Goal: Feedback & Contribution: Leave review/rating

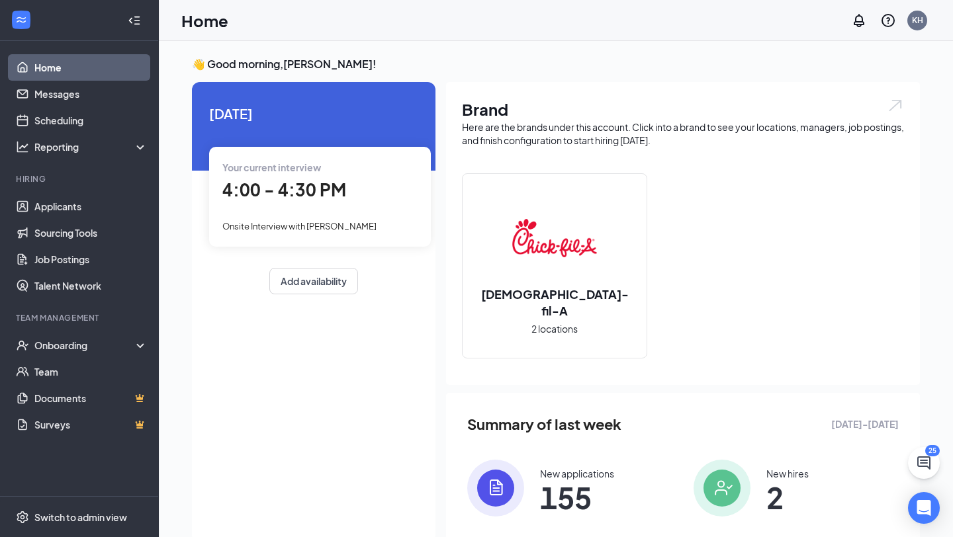
click at [340, 232] on div "Onsite Interview with [PERSON_NAME]" at bounding box center [319, 225] width 195 height 15
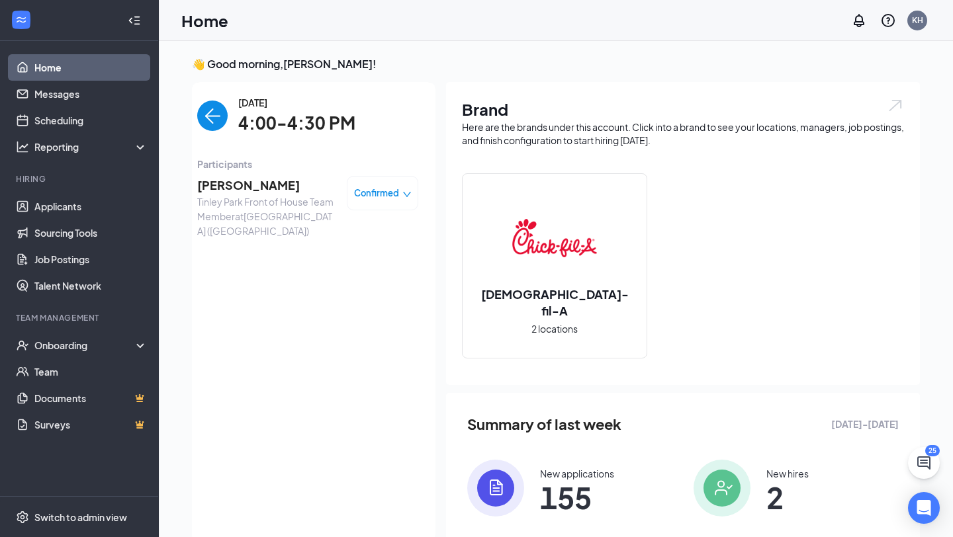
scroll to position [5, 0]
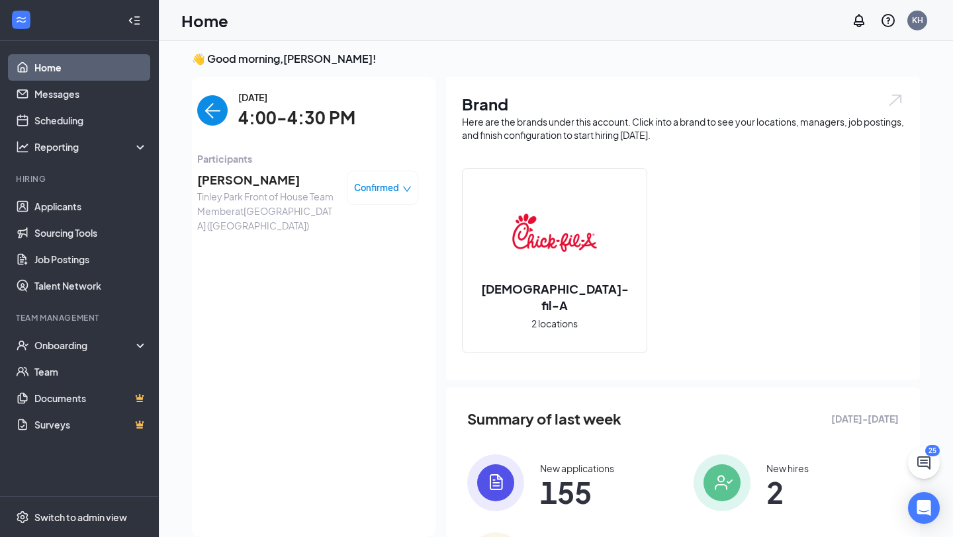
click at [218, 185] on span "[PERSON_NAME]" at bounding box center [266, 180] width 139 height 19
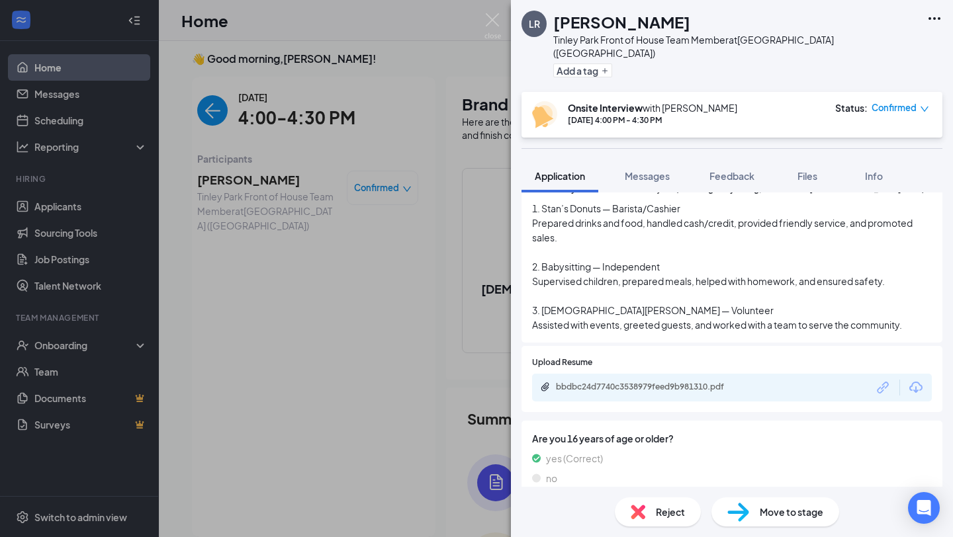
scroll to position [395, 0]
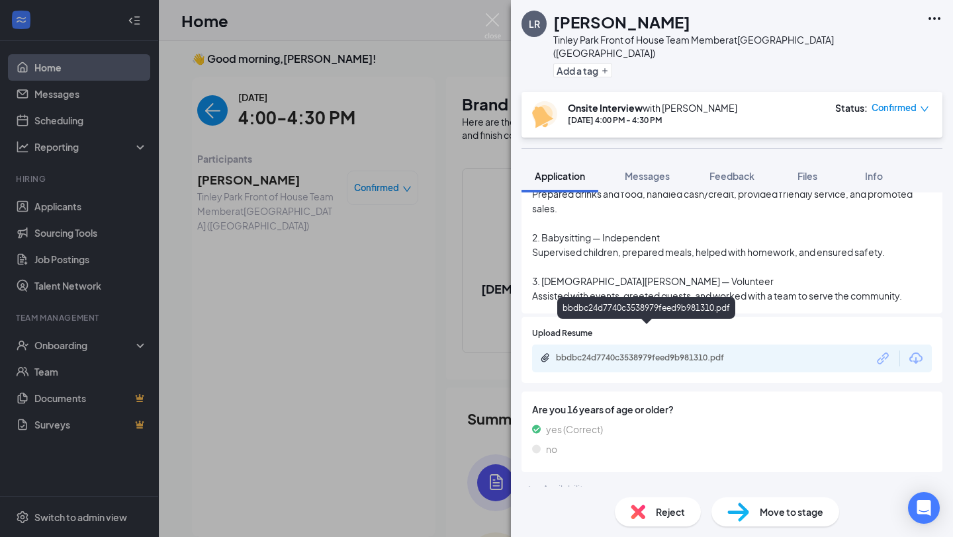
click at [708, 353] on div "bbdbc24d7740c3538979feed9b981310.pdf" at bounding box center [648, 358] width 185 height 11
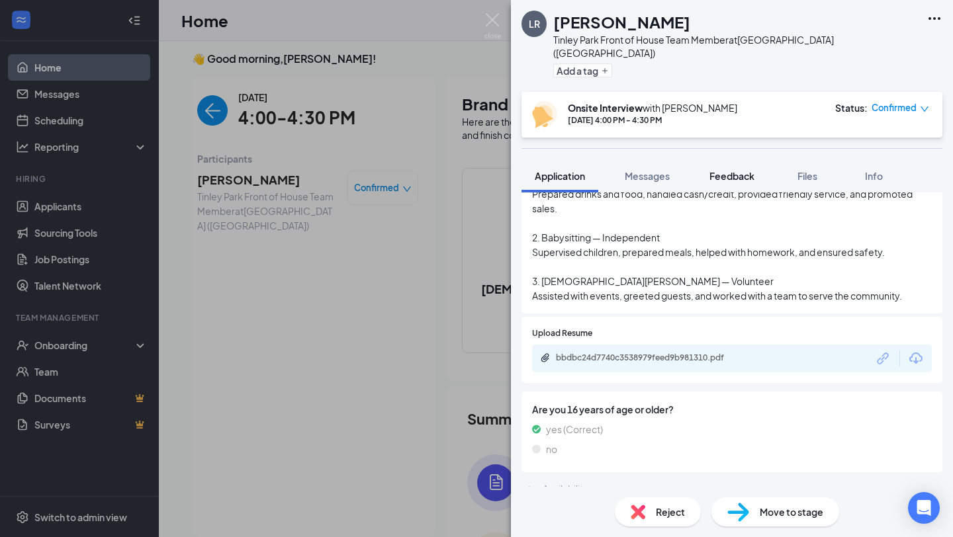
click at [734, 170] on span "Feedback" at bounding box center [731, 176] width 45 height 12
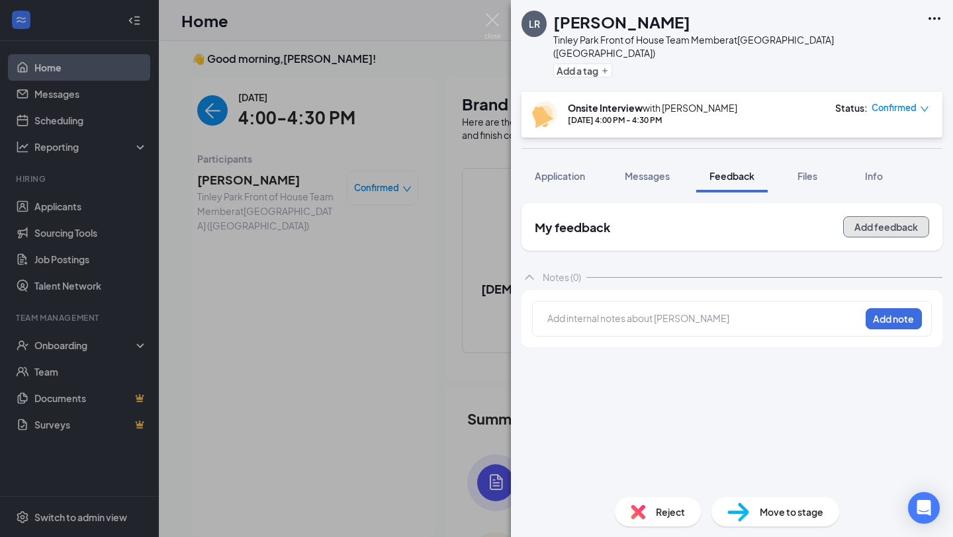
click at [906, 216] on button "Add feedback" at bounding box center [886, 226] width 86 height 21
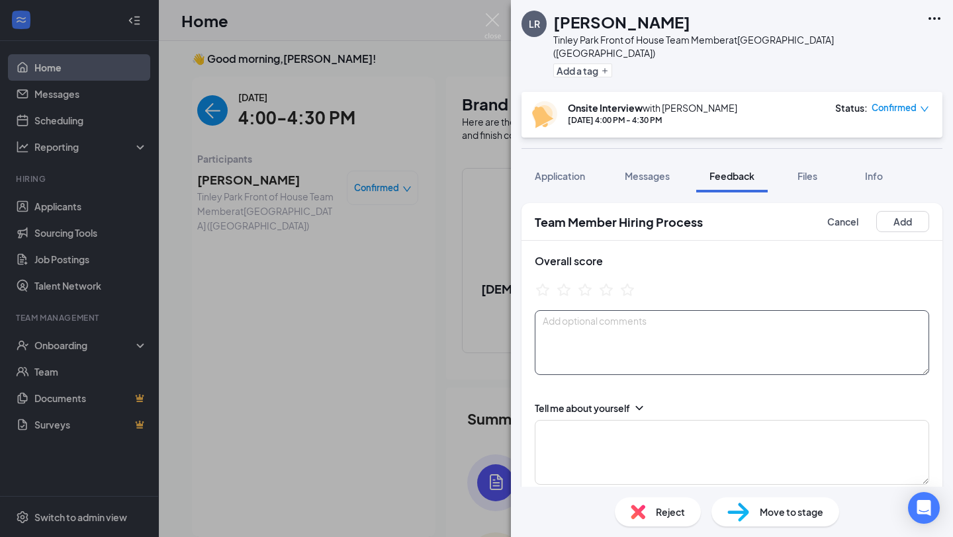
click at [599, 333] on textarea at bounding box center [731, 342] width 394 height 65
type textarea "poor eye contact"
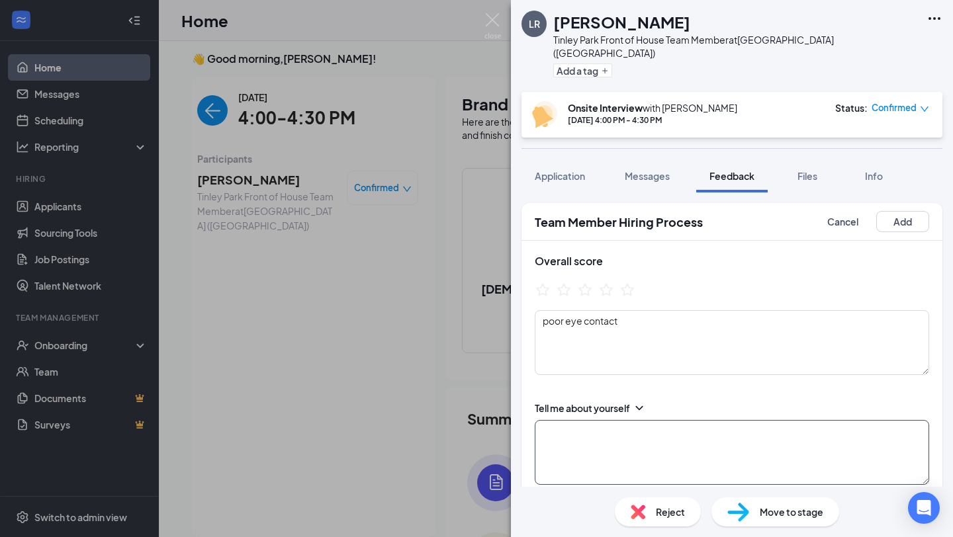
click at [591, 458] on textarea at bounding box center [731, 452] width 394 height 65
type textarea "f"
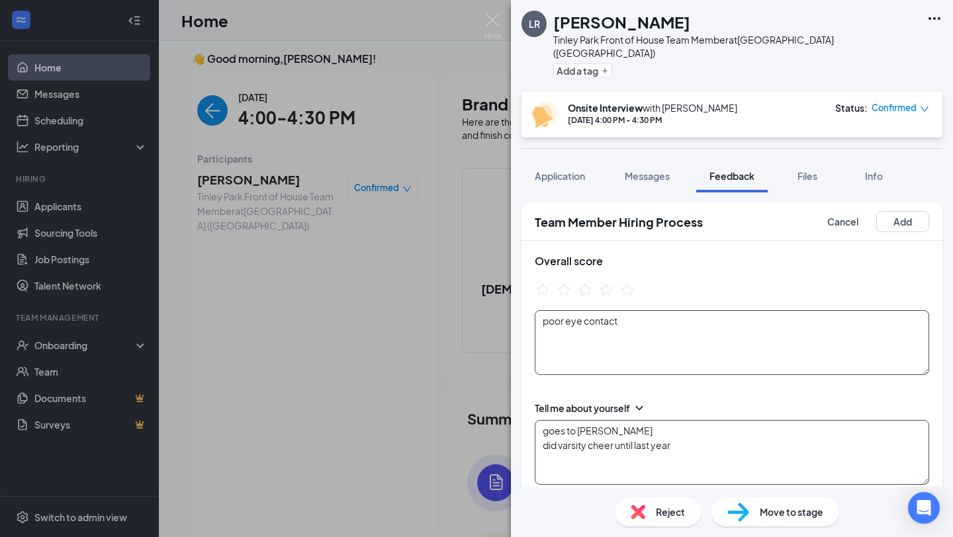
type textarea "goes to [PERSON_NAME] did varsity cheer until last year"
click at [638, 310] on textarea "poor eye contact" at bounding box center [731, 342] width 394 height 65
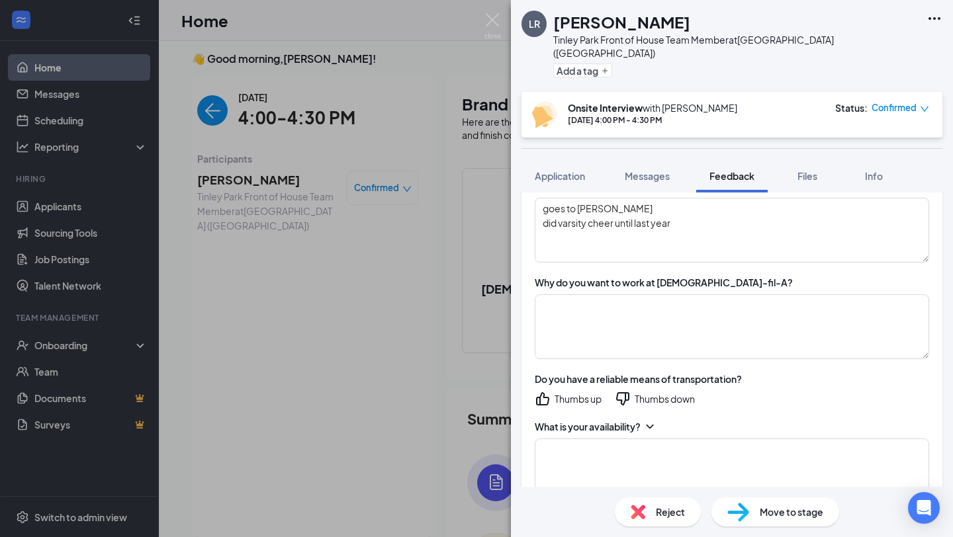
scroll to position [221, 0]
type textarea "poor eye contact no enthusiasm in voice"
click at [630, 199] on textarea "goes to [PERSON_NAME] did varsity cheer until last year" at bounding box center [731, 231] width 394 height 65
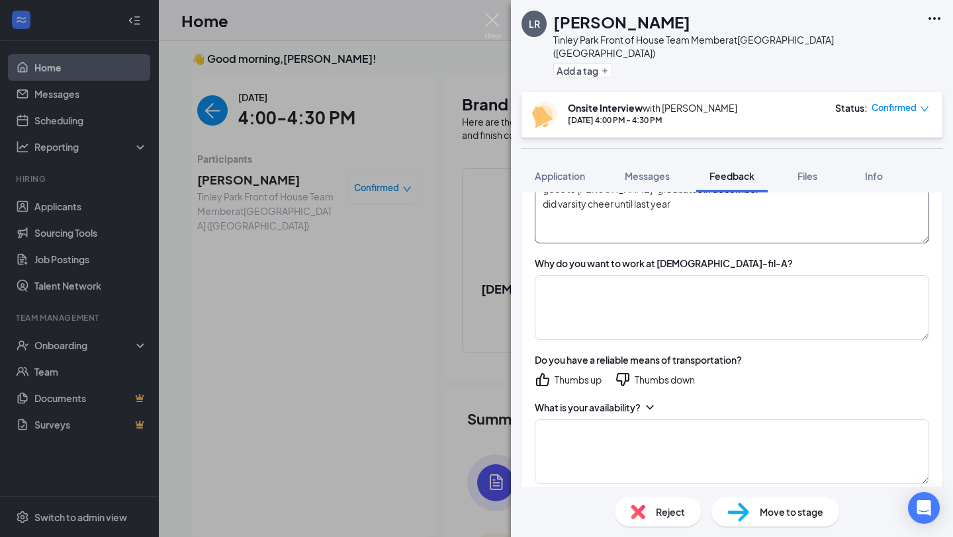
scroll to position [253, 0]
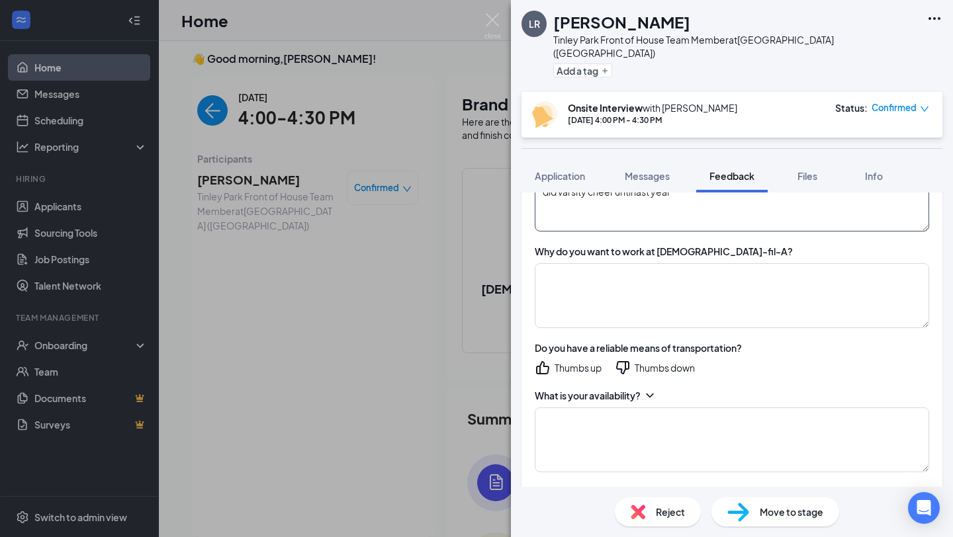
type textarea "goes to [PERSON_NAME]-graduates in december did varsity cheer until last year"
click at [649, 394] on div "What is your availability?" at bounding box center [731, 430] width 394 height 83
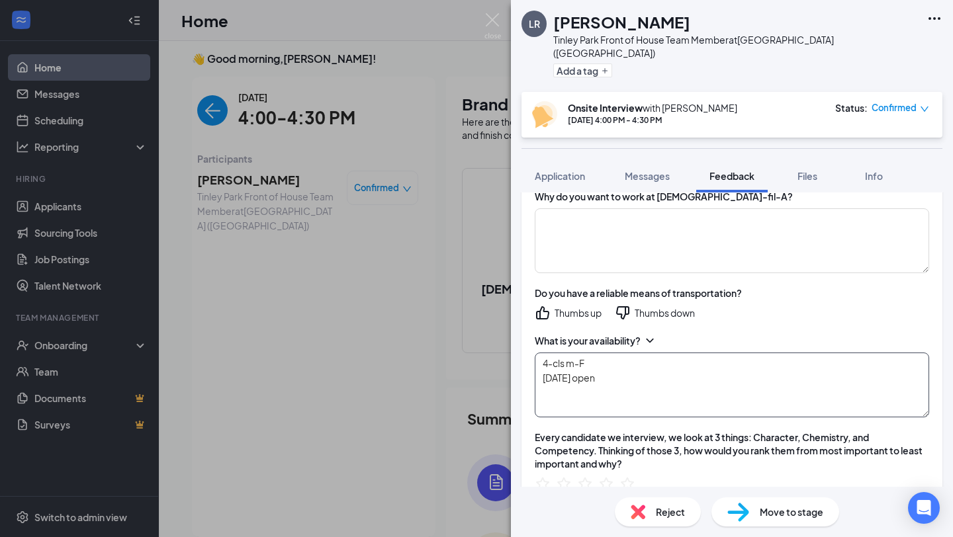
scroll to position [310, 0]
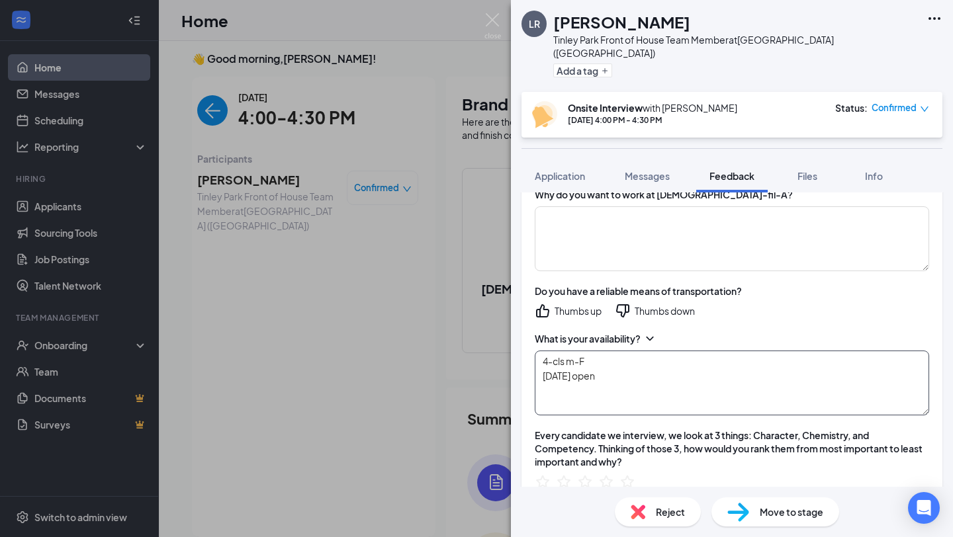
type textarea "4-cls m-F [DATE] open"
click at [544, 303] on icon "ThumbsUp" at bounding box center [542, 311] width 16 height 16
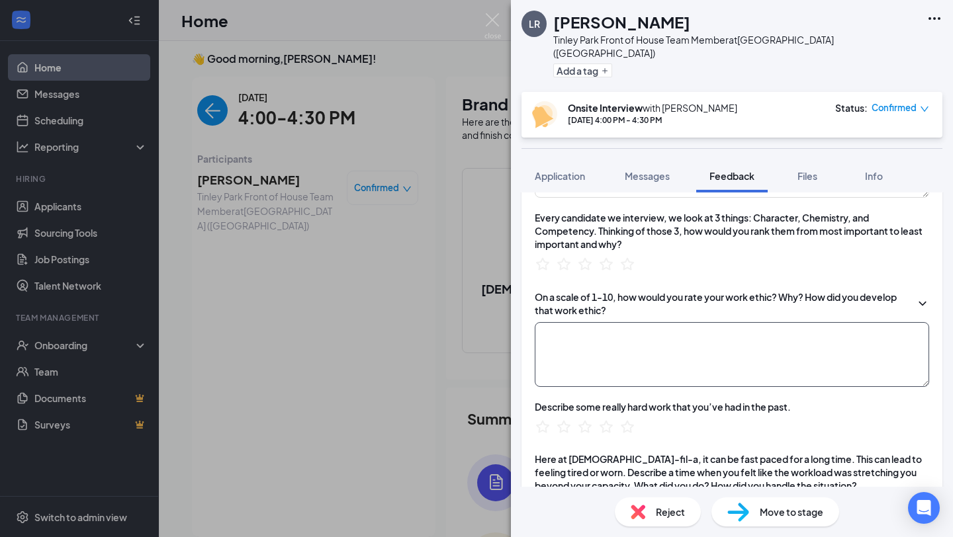
scroll to position [533, 0]
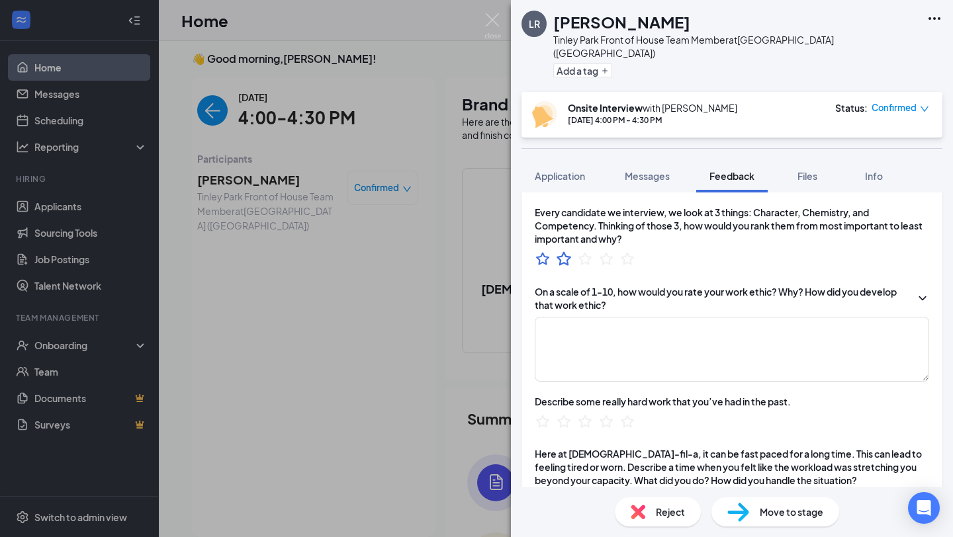
click at [565, 250] on icon "StarBorder" at bounding box center [563, 258] width 17 height 17
click at [543, 252] on icon "StarBorder" at bounding box center [542, 259] width 15 height 14
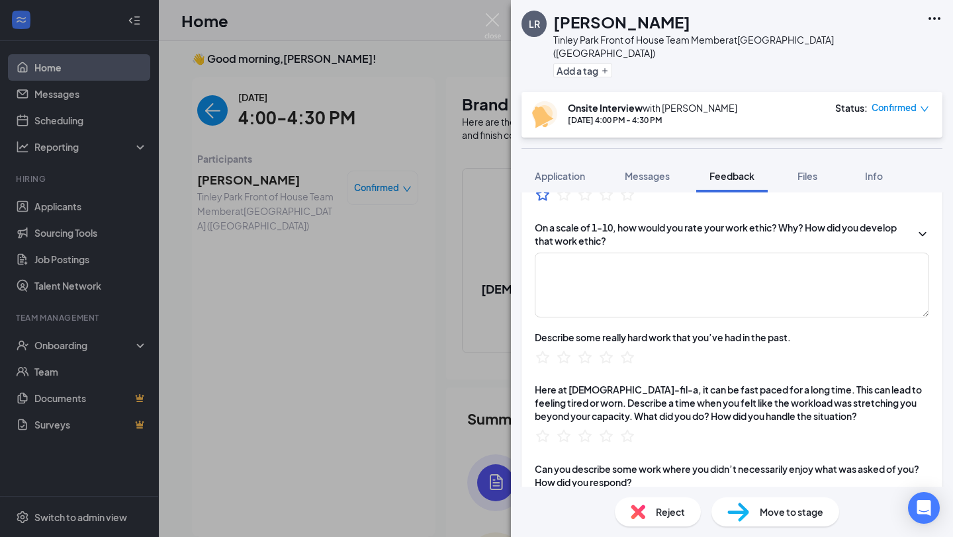
scroll to position [599, 0]
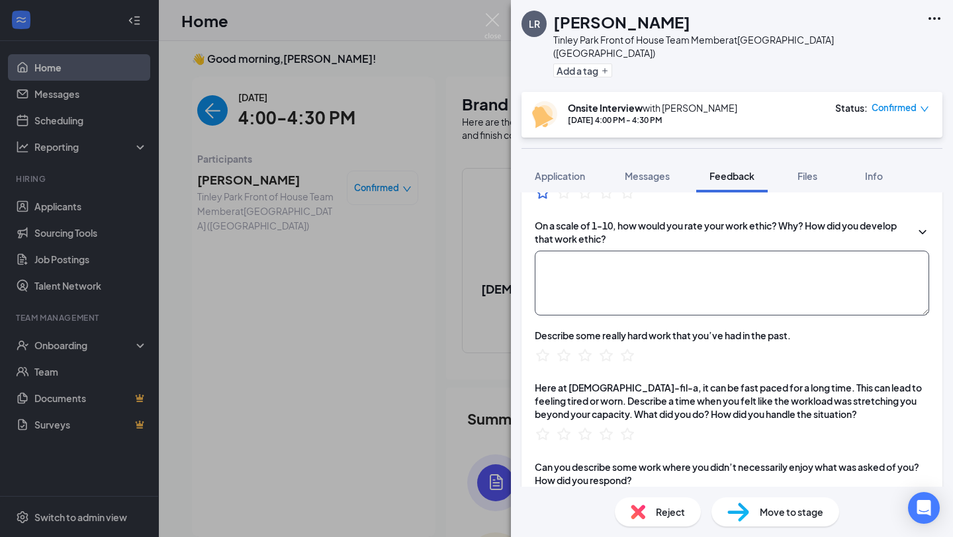
click at [589, 251] on textarea at bounding box center [731, 283] width 394 height 65
type textarea "10 working at stans"
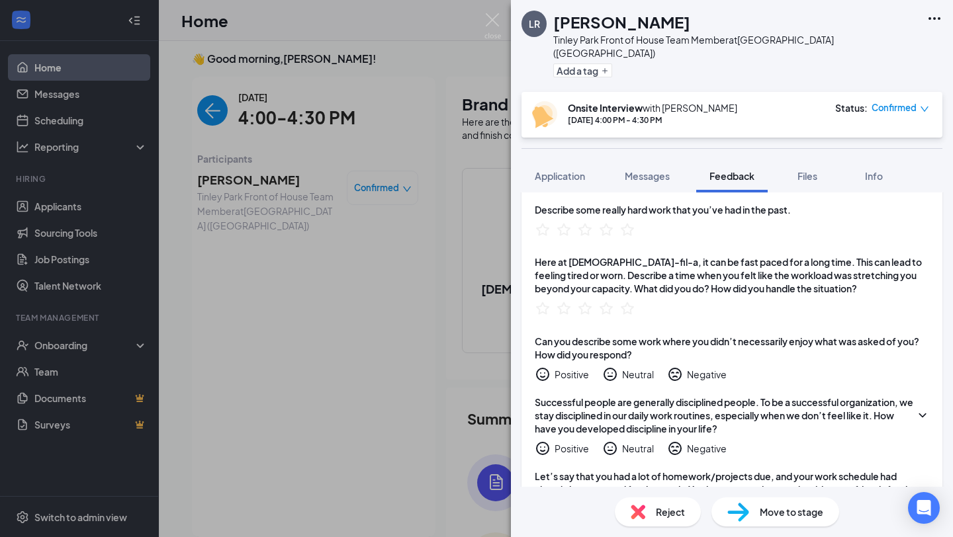
scroll to position [726, 0]
click at [560, 221] on icon "StarBorder" at bounding box center [563, 228] width 15 height 14
click at [542, 220] on icon "StarBorder" at bounding box center [542, 228] width 17 height 17
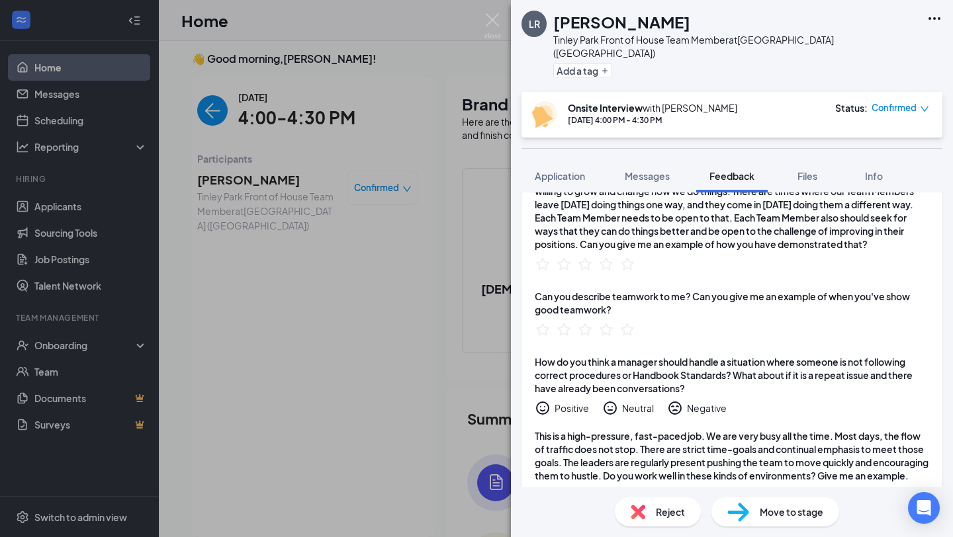
scroll to position [1349, 0]
click at [566, 320] on icon "StarBorder" at bounding box center [563, 328] width 17 height 17
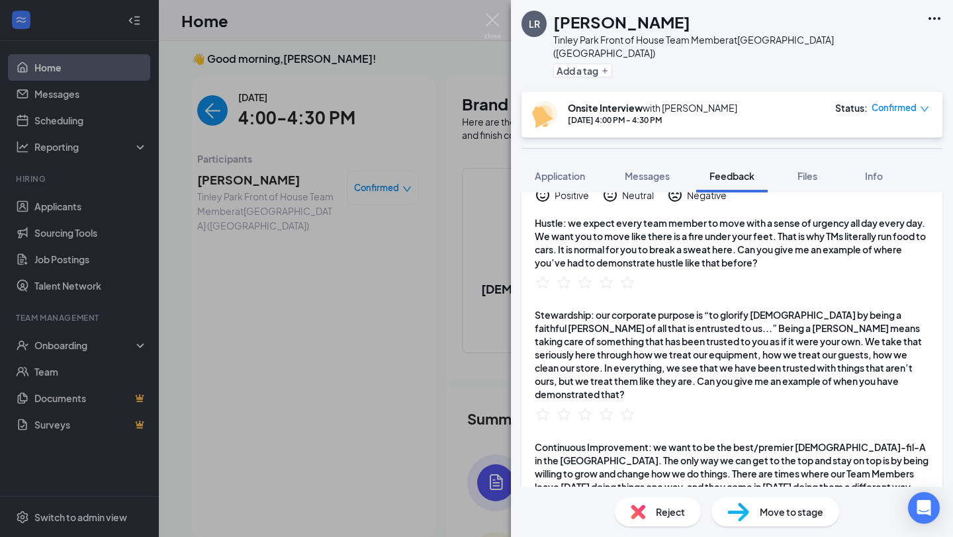
scroll to position [1050, 0]
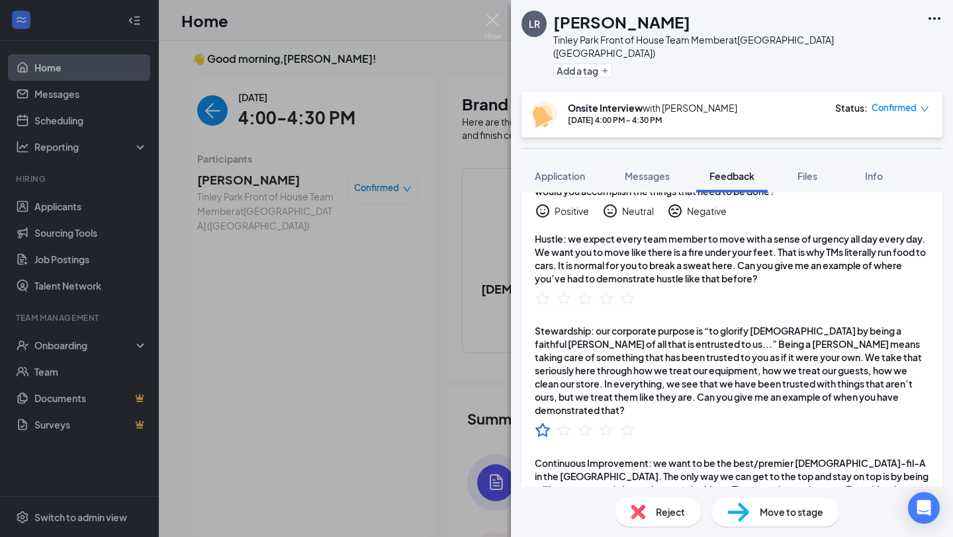
click at [540, 421] on icon "StarBorder" at bounding box center [542, 429] width 17 height 17
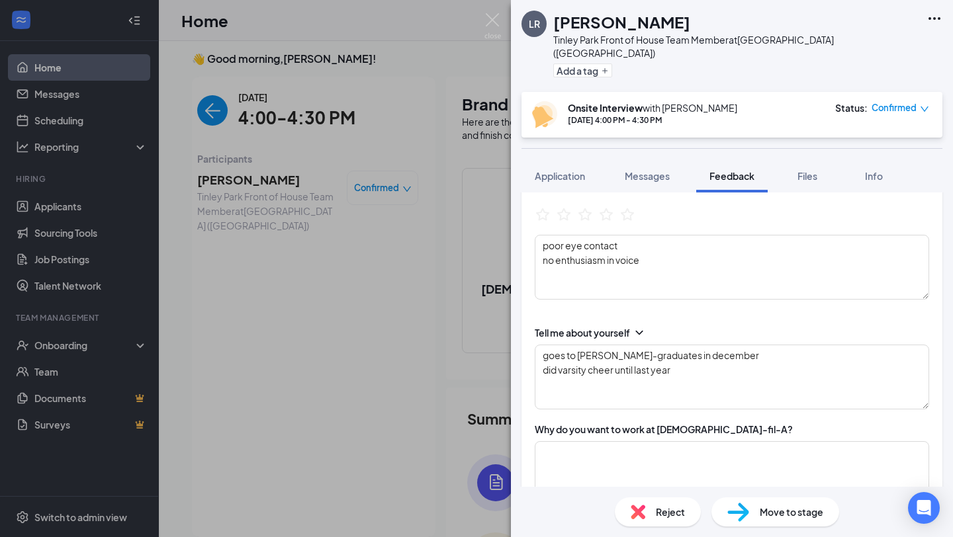
scroll to position [0, 0]
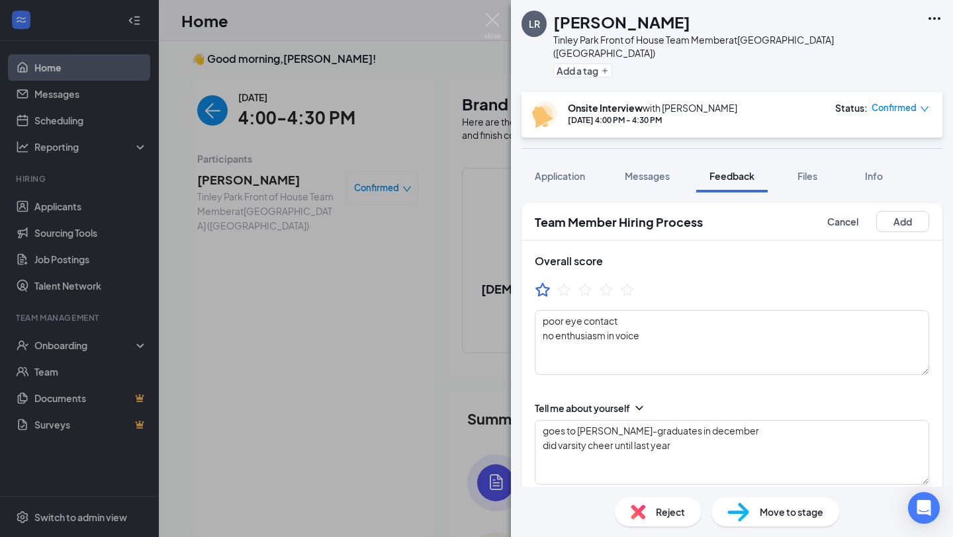
click at [545, 281] on icon "StarBorder" at bounding box center [542, 289] width 17 height 17
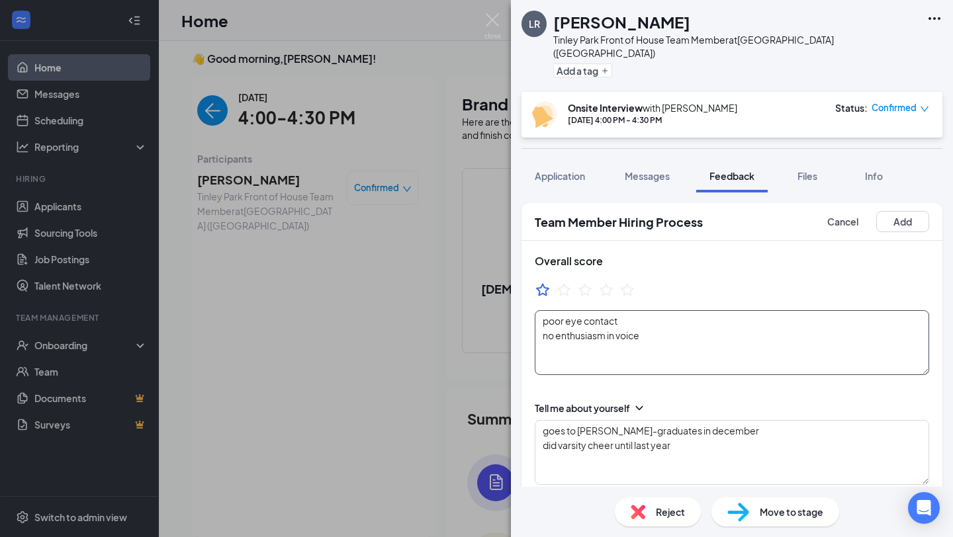
click at [671, 319] on textarea "poor eye contact no enthusiasm in voice" at bounding box center [731, 342] width 394 height 65
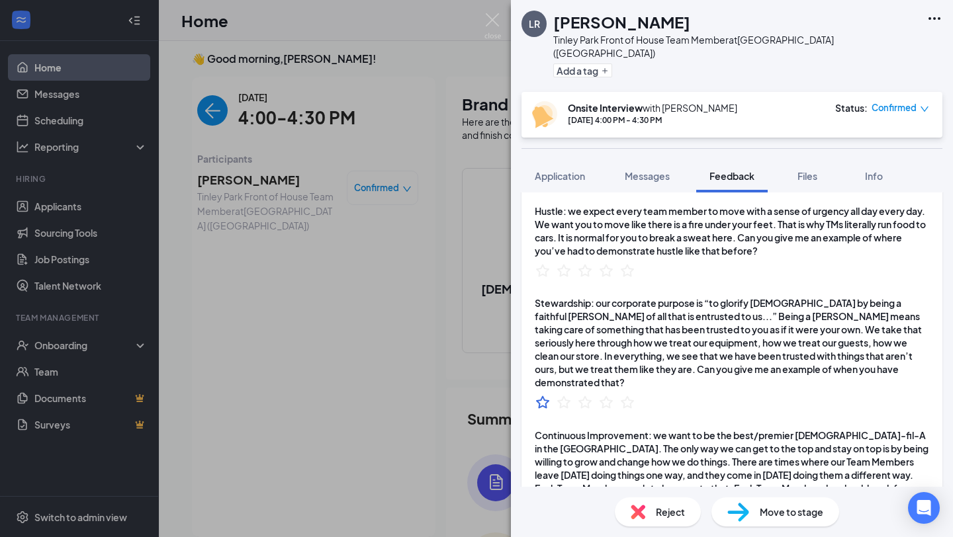
scroll to position [1079, 0]
type textarea "poor eye contact no enthusiasm in voice poor examples overall"
click at [585, 392] on icon "StarBorder" at bounding box center [584, 400] width 17 height 17
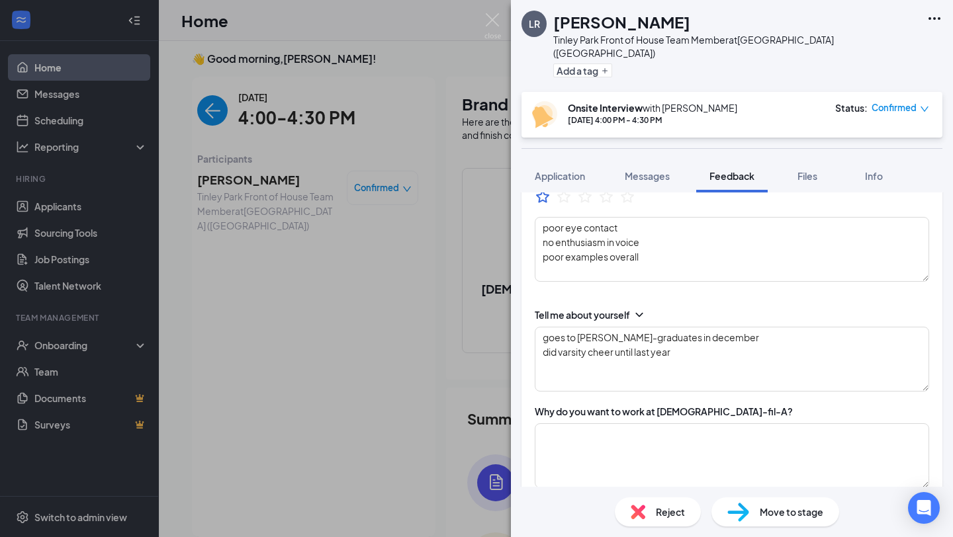
scroll to position [0, 0]
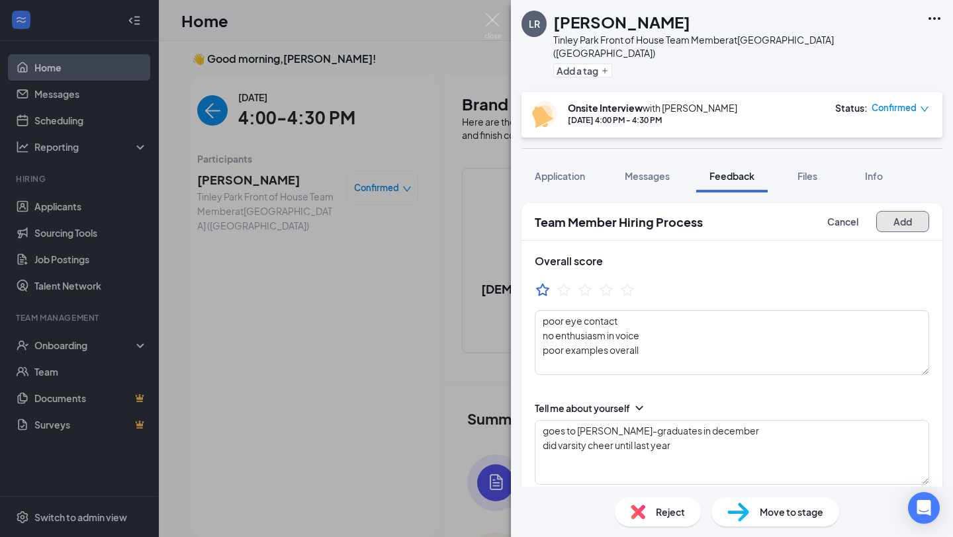
click at [912, 211] on button "Add" at bounding box center [902, 221] width 53 height 21
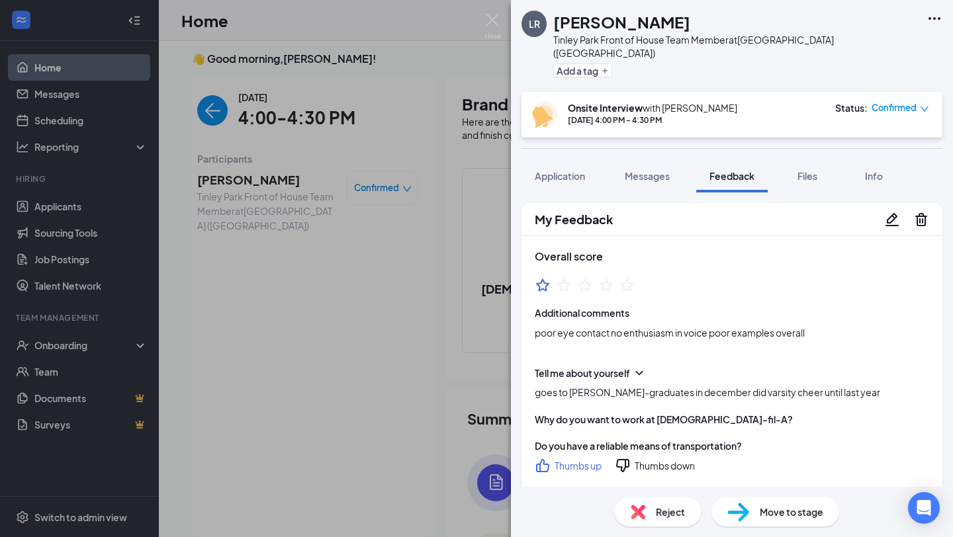
click at [501, 24] on div "LR [PERSON_NAME][GEOGRAPHIC_DATA] Front of House Team Member at [GEOGRAPHIC_DAT…" at bounding box center [476, 268] width 953 height 537
